Goal: Information Seeking & Learning: Learn about a topic

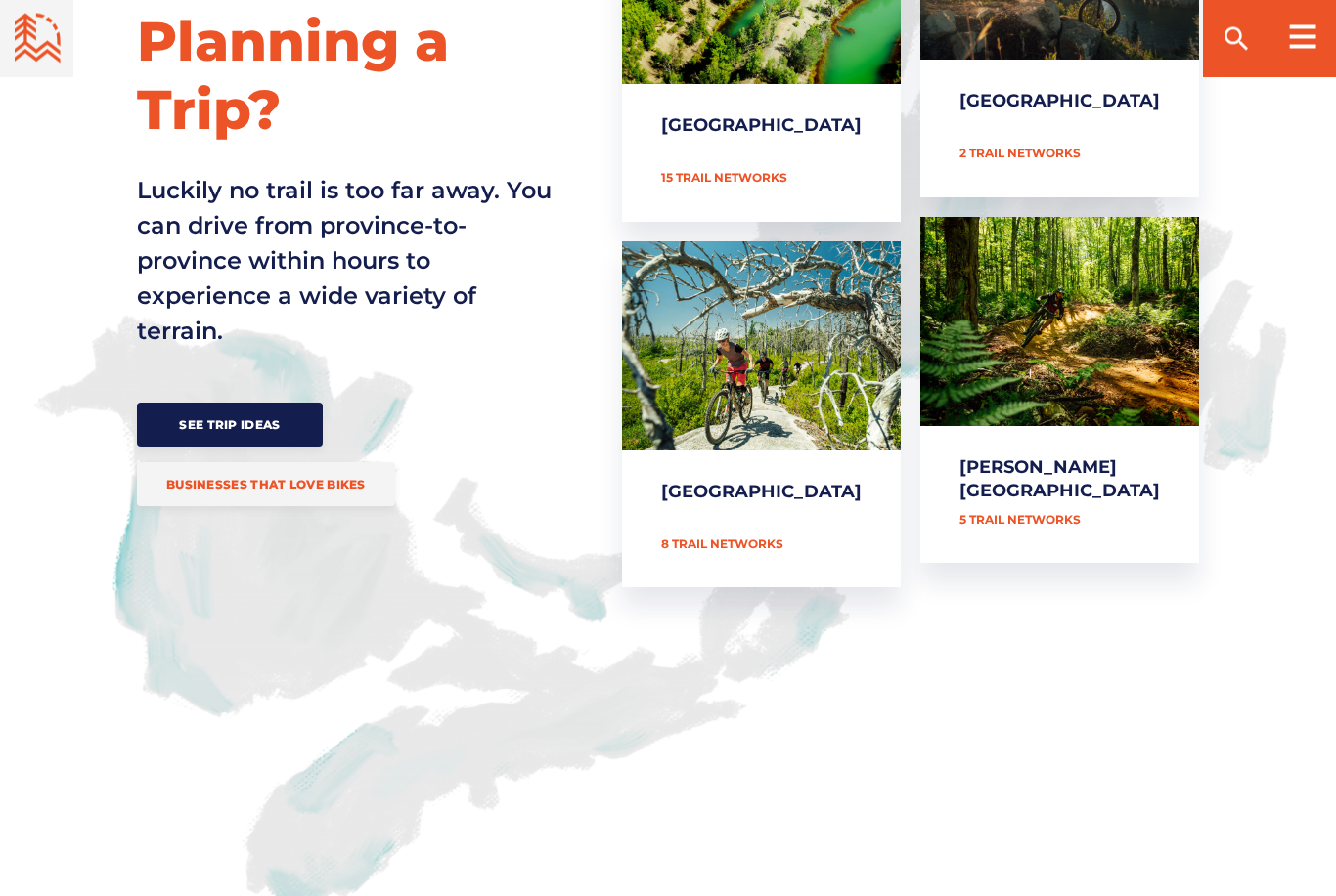
scroll to position [992, 0]
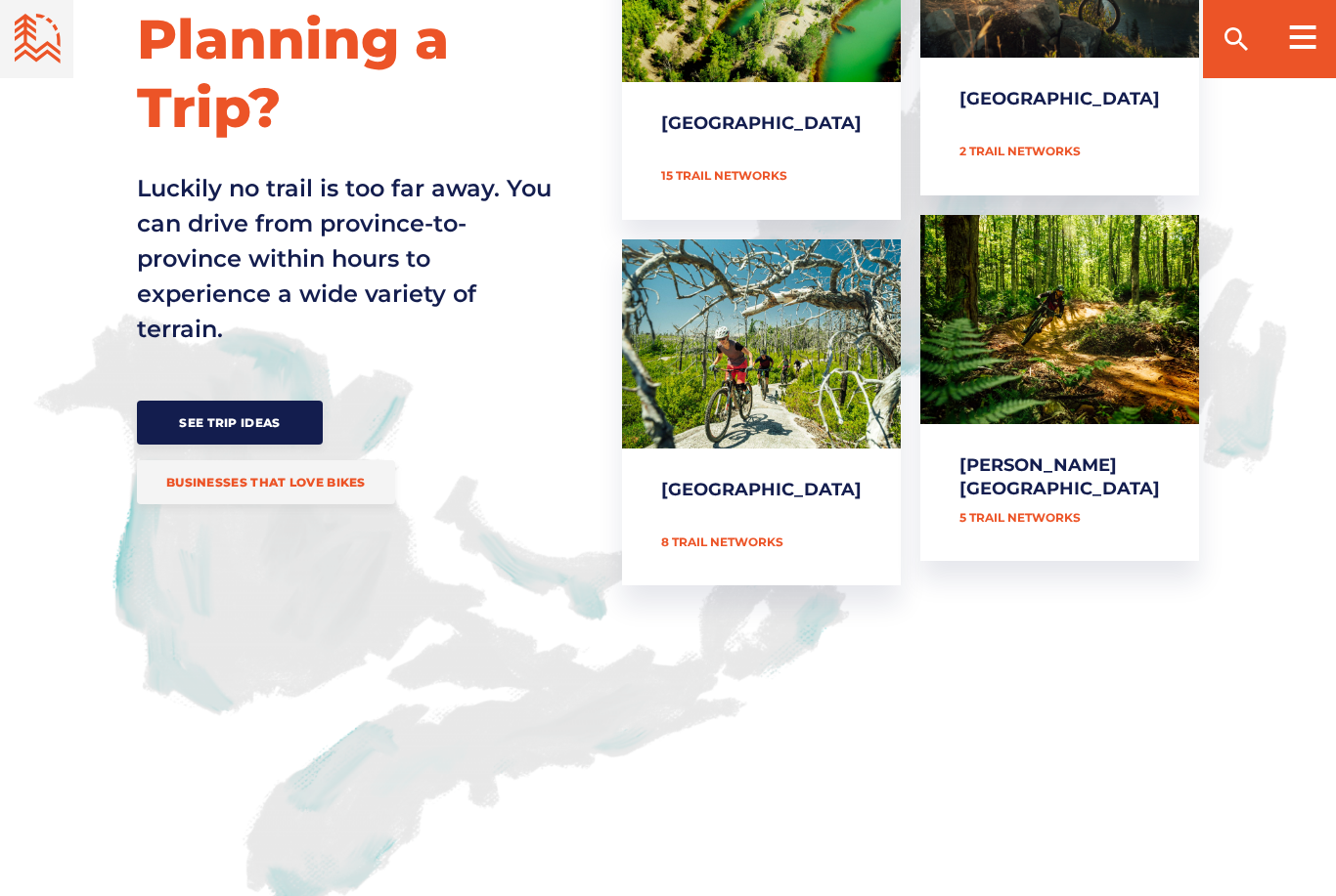
click at [1088, 466] on link "[PERSON_NAME][GEOGRAPHIC_DATA]" at bounding box center [1059, 388] width 278 height 347
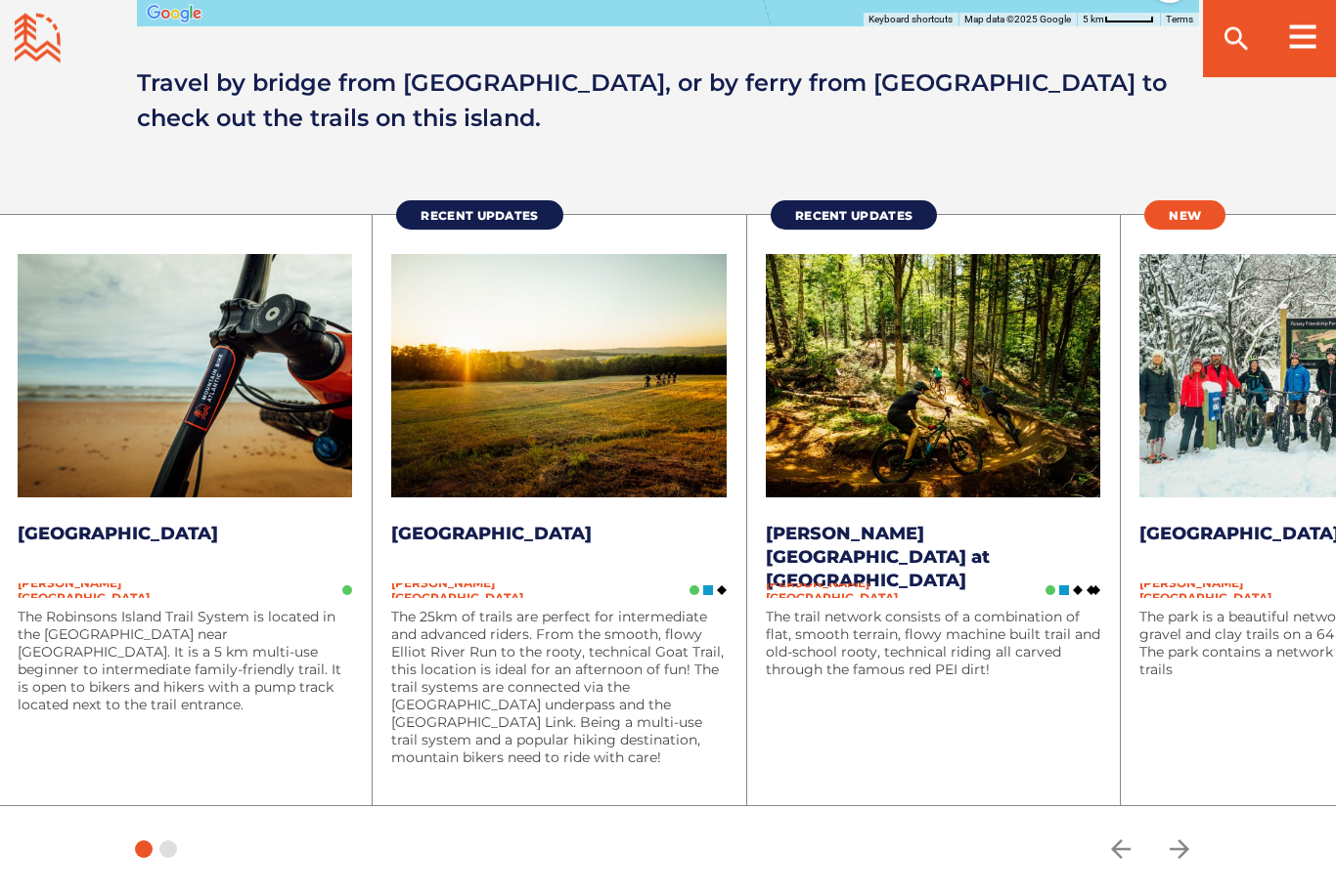
scroll to position [2411, 0]
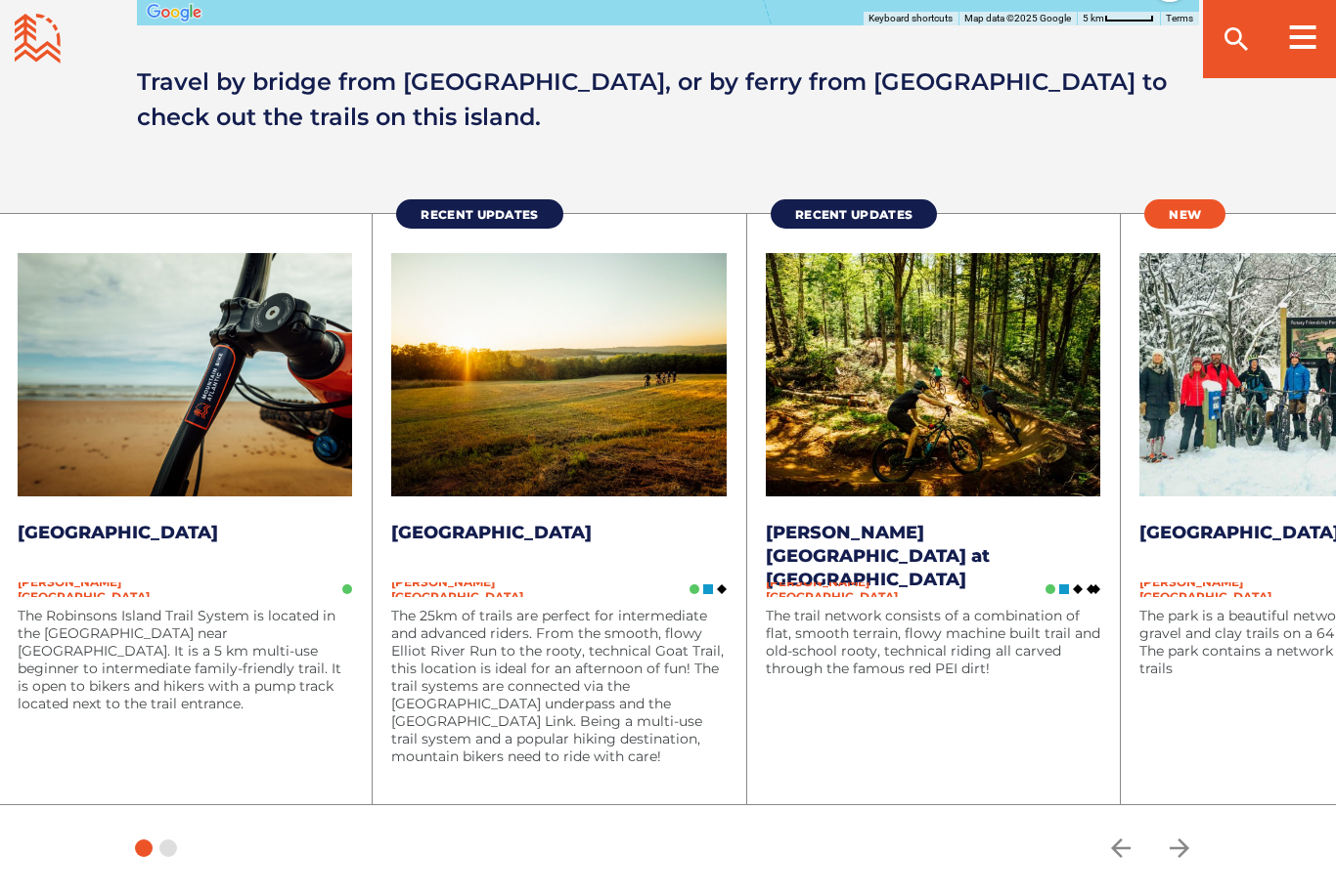
click at [195, 735] on div "The Robinsons Island Trail System is located in the [GEOGRAPHIC_DATA] near [GEO…" at bounding box center [185, 686] width 334 height 158
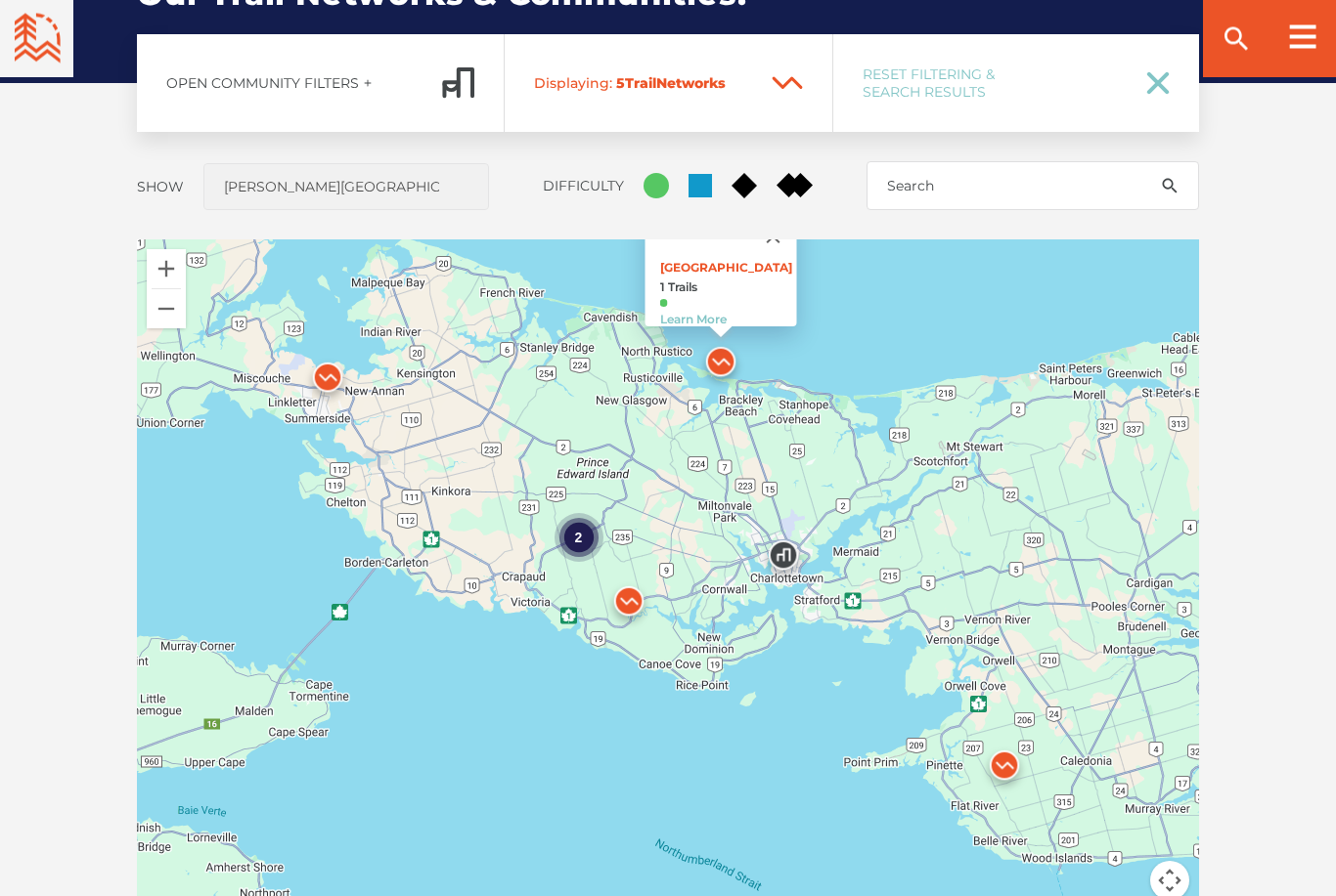
scroll to position [1518, 0]
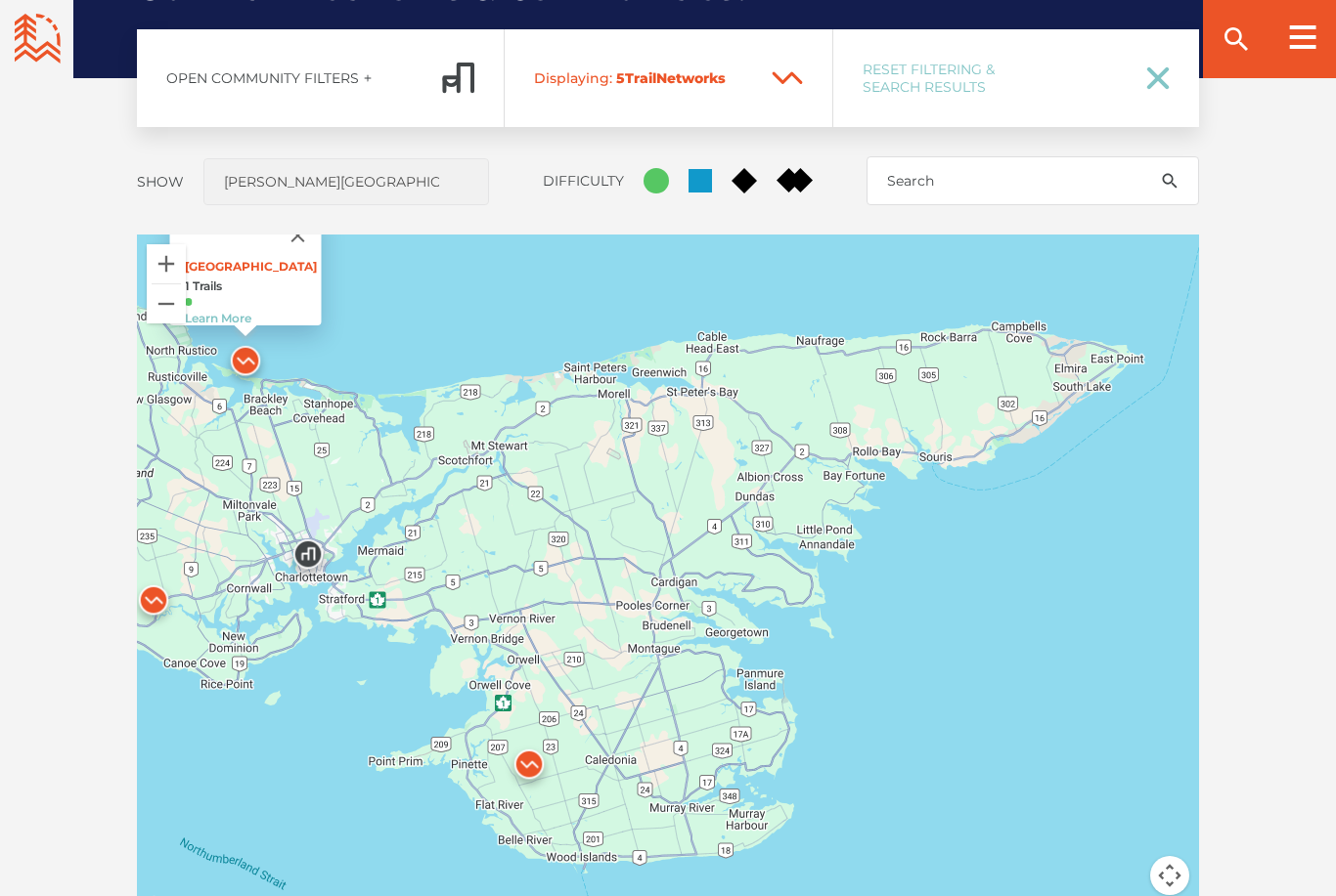
click at [1140, 86] on span at bounding box center [1150, 79] width 39 height 24
checkbox input "true"
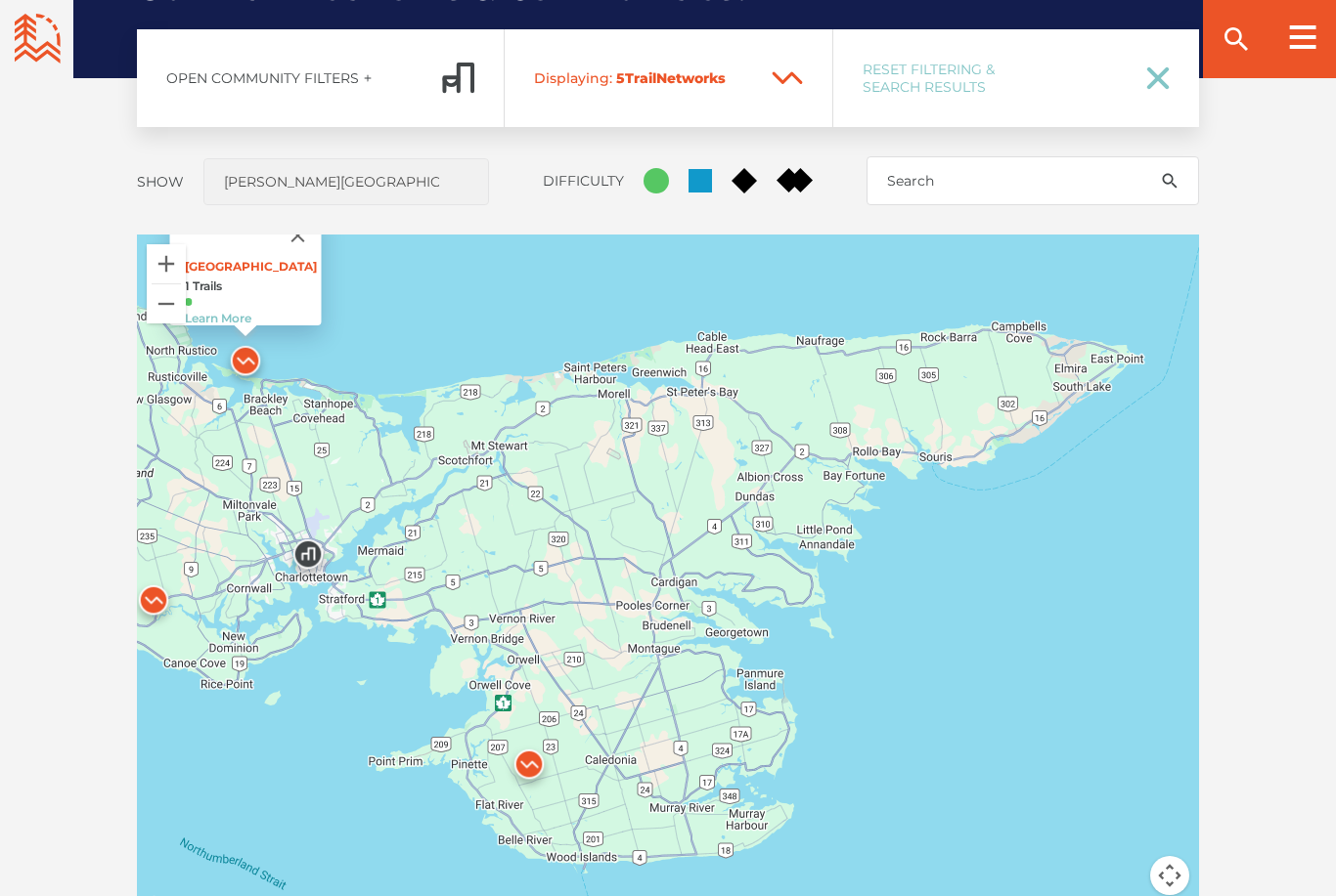
checkbox input "true"
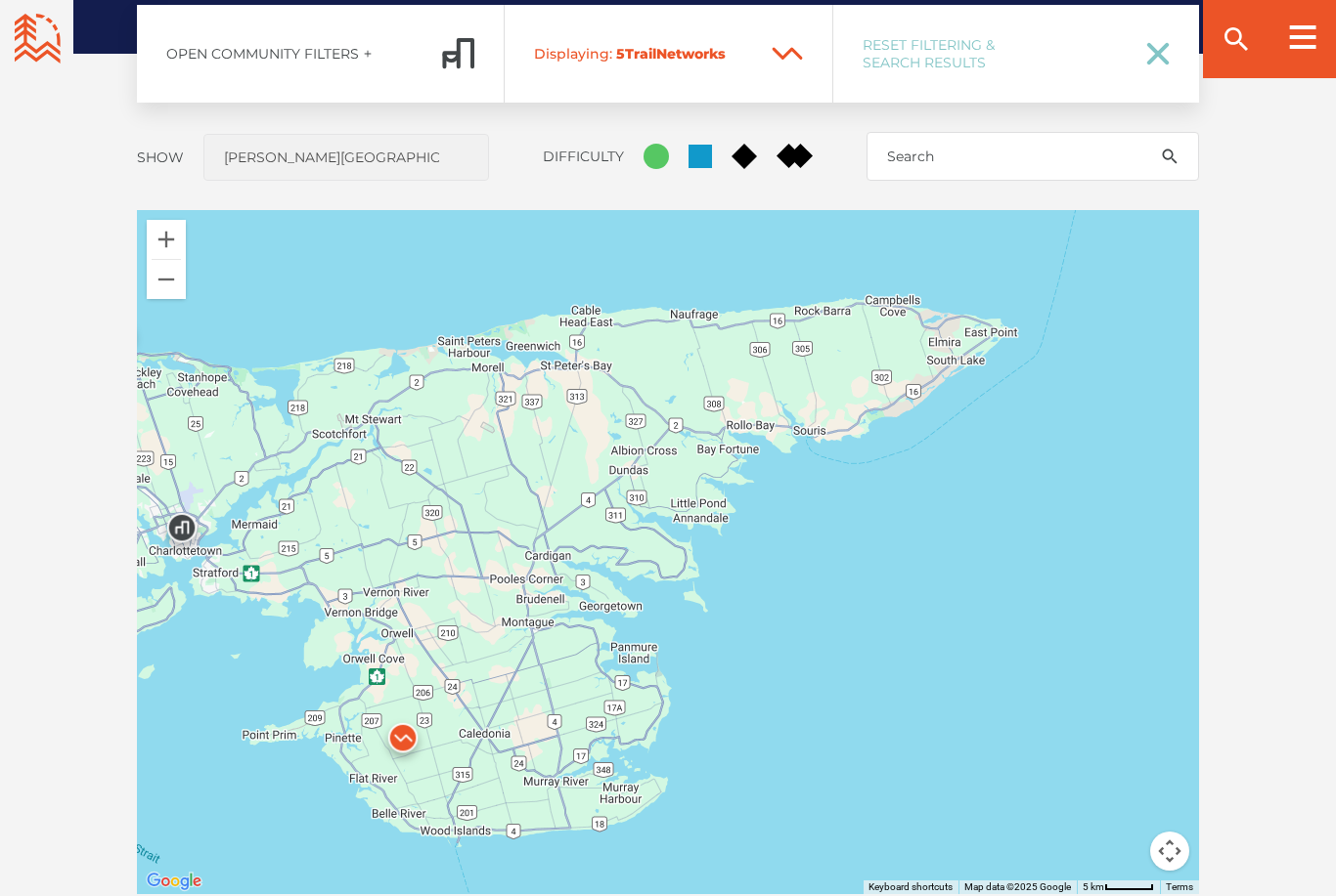
scroll to position [1539, 0]
